Goal: Information Seeking & Learning: Learn about a topic

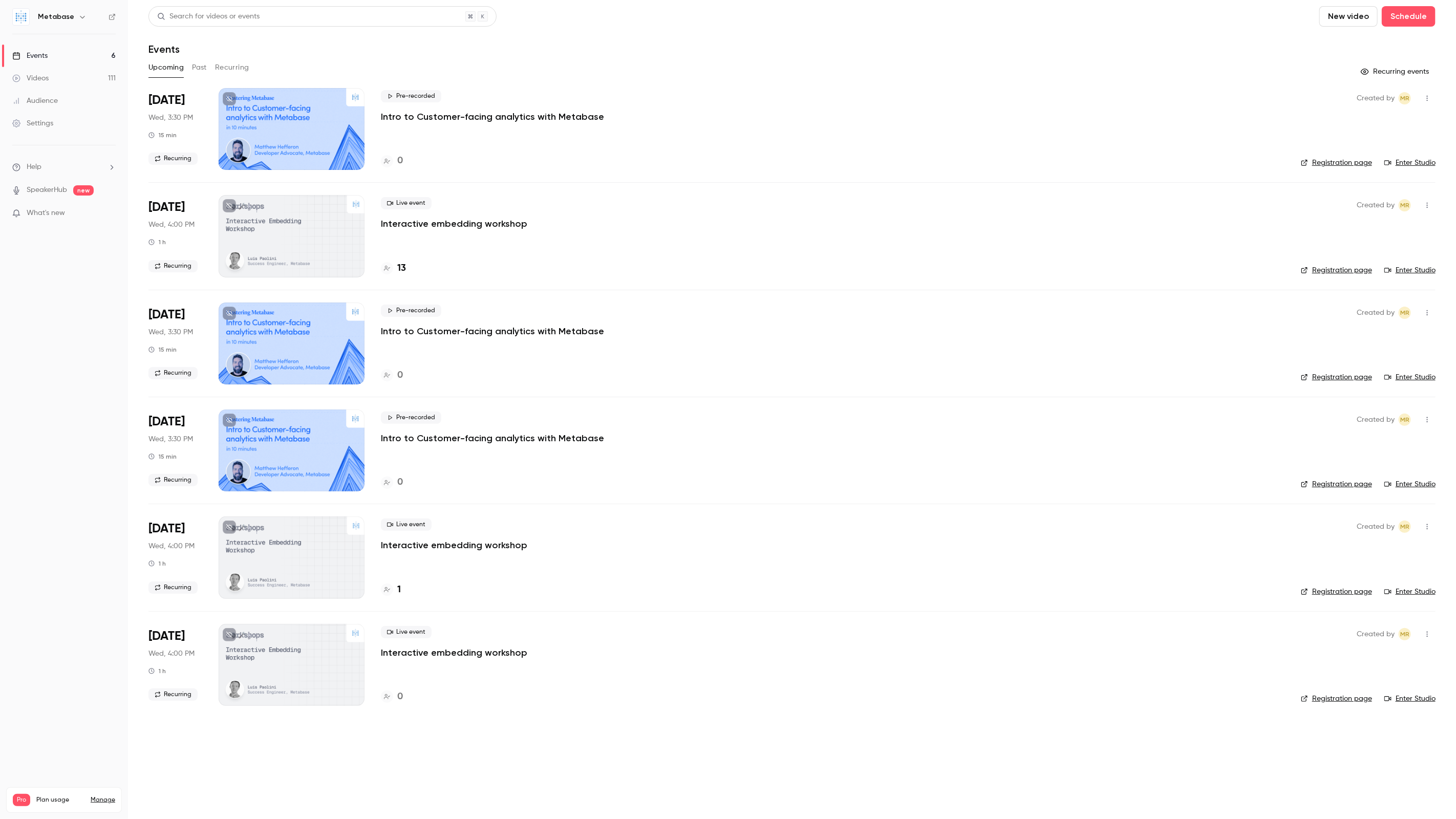
click at [202, 69] on button "Past" at bounding box center [200, 67] width 15 height 16
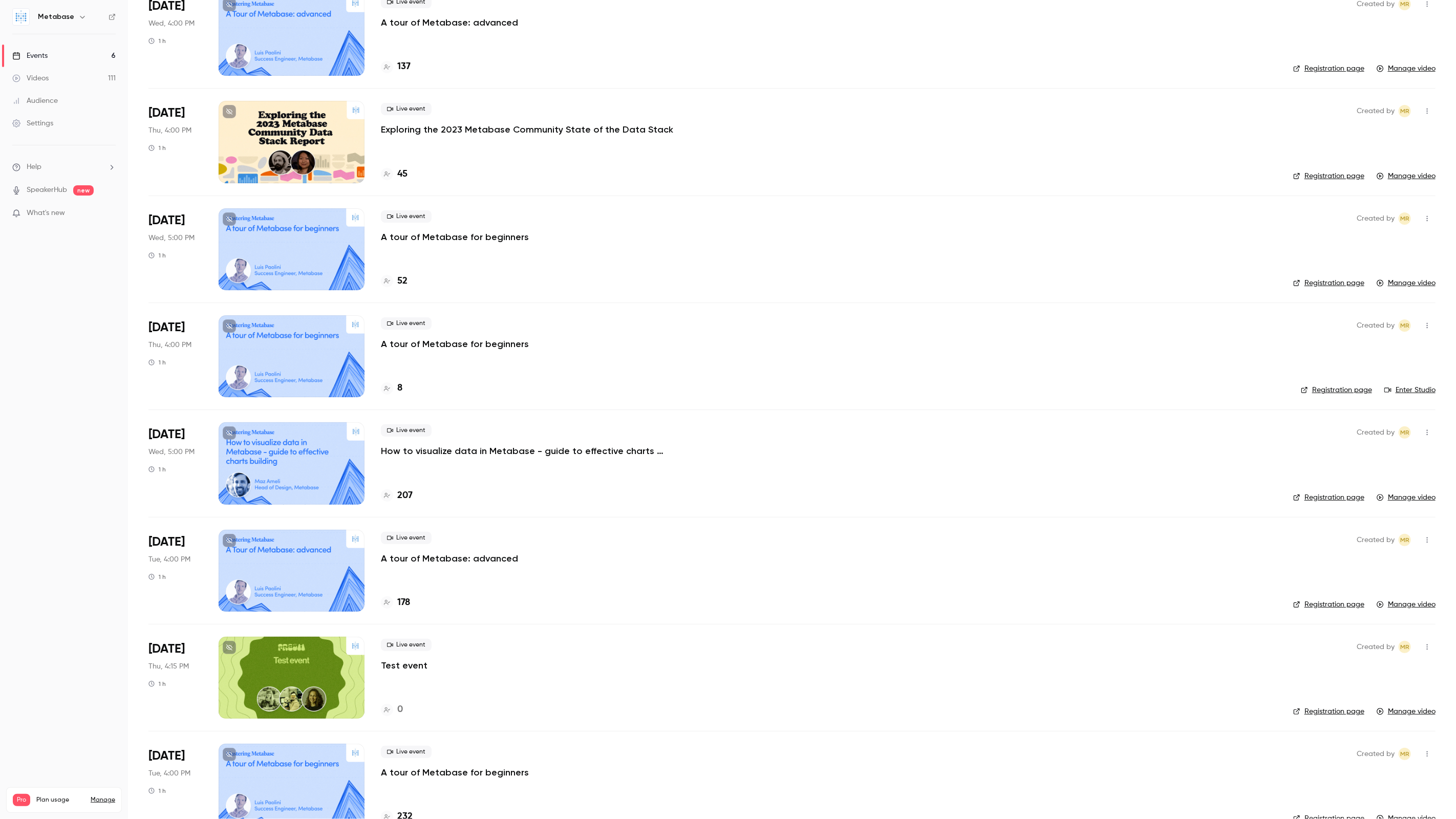
scroll to position [10503, 0]
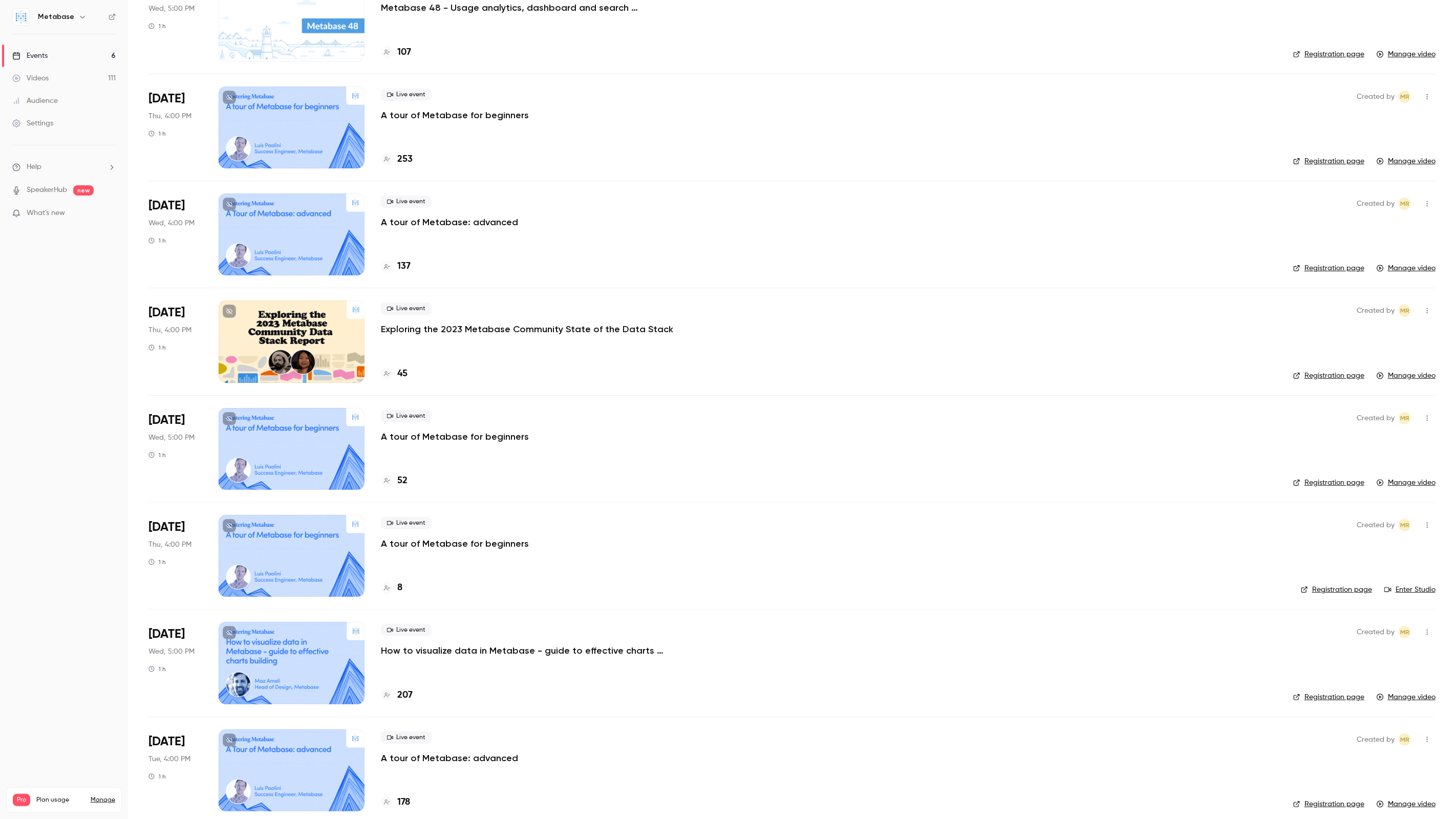
click at [394, 323] on p "Exploring the 2023 Metabase Community State of the Data Stack" at bounding box center [527, 330] width 292 height 12
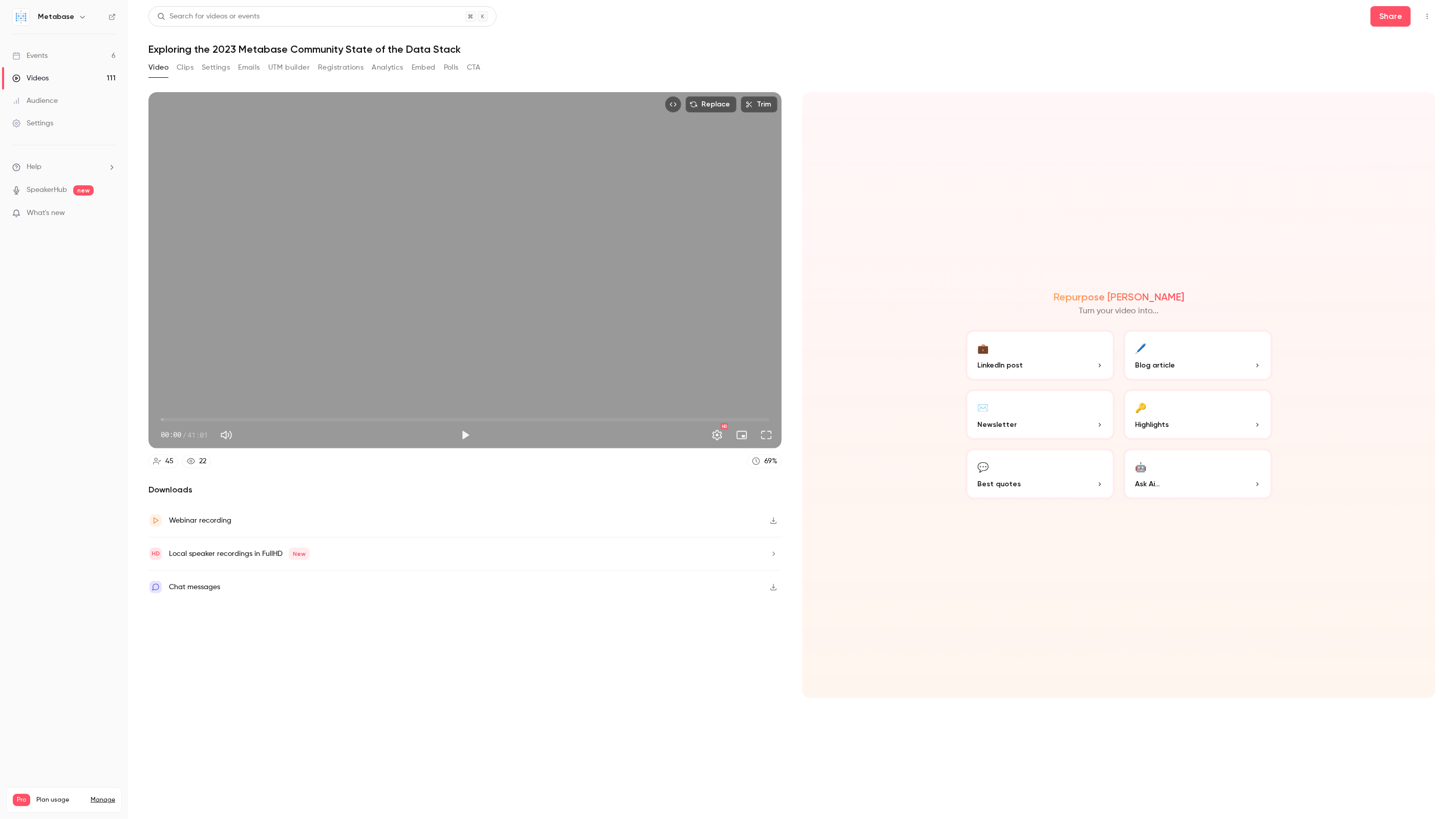
click at [227, 68] on button "Settings" at bounding box center [216, 67] width 28 height 16
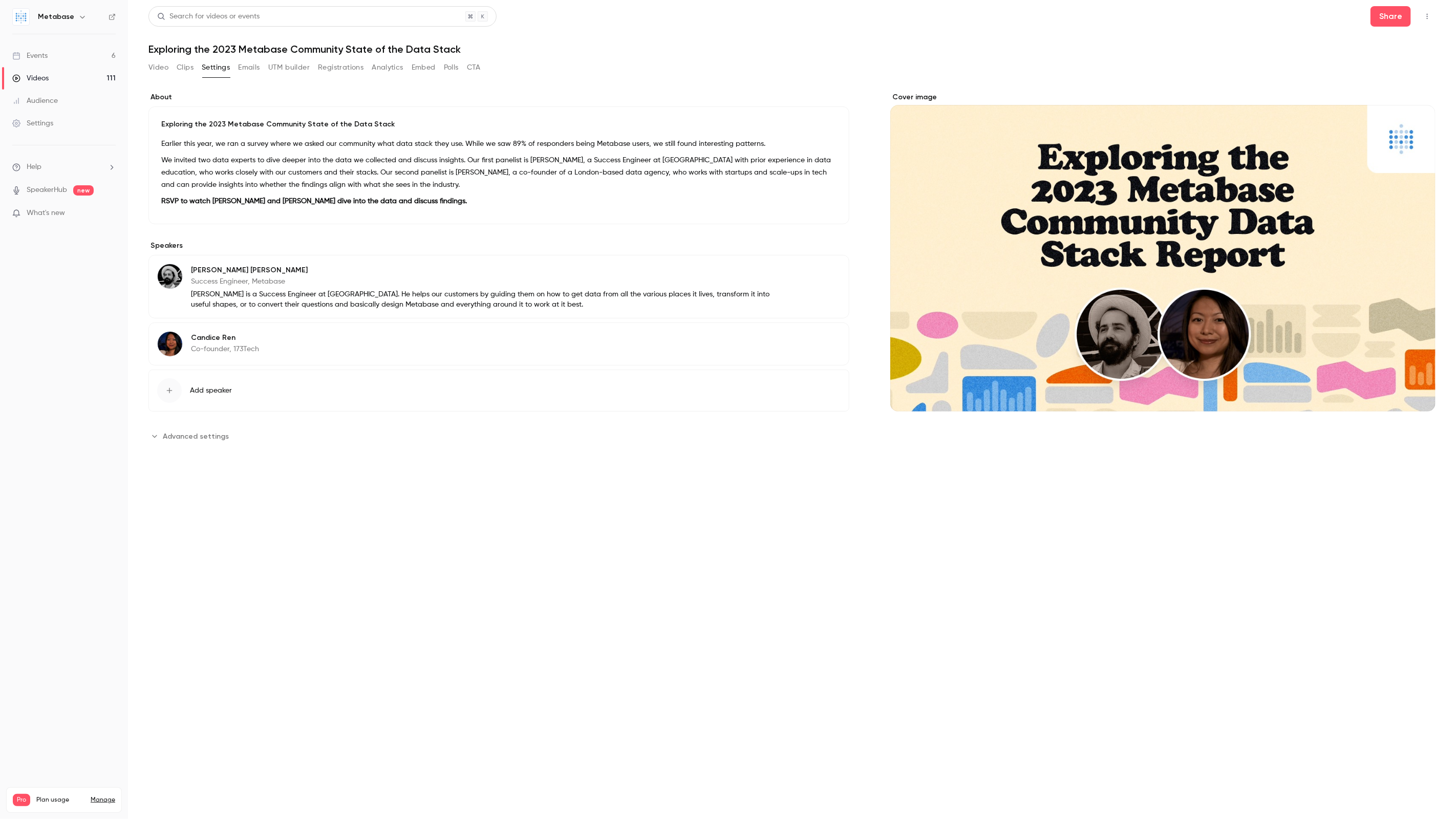
click at [0, 479] on nav "Metabase Events 6 Videos 111 Audience Settings Help SpeakerHub new What's new P…" at bounding box center [64, 409] width 128 height 819
